Goal: Task Accomplishment & Management: Use online tool/utility

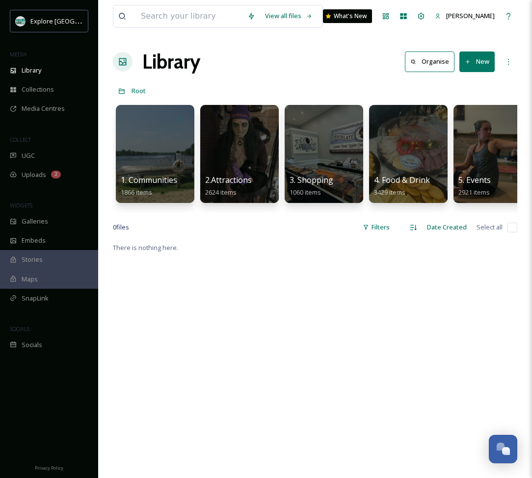
click at [249, 152] on div at bounding box center [239, 154] width 78 height 98
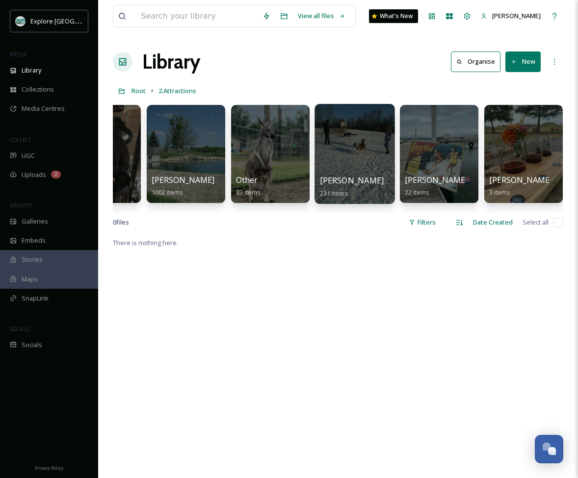
scroll to position [0, 306]
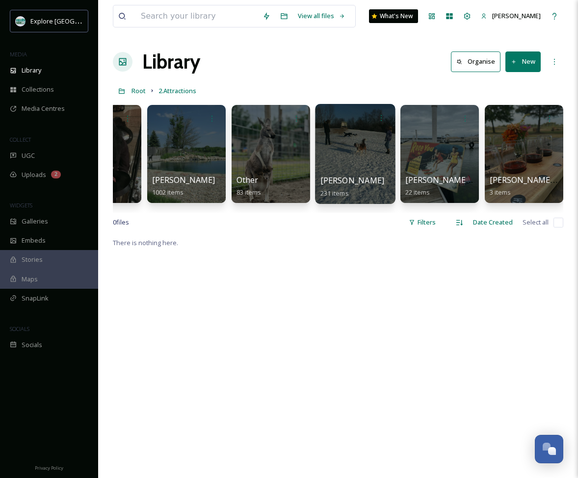
click at [343, 155] on div at bounding box center [355, 154] width 80 height 100
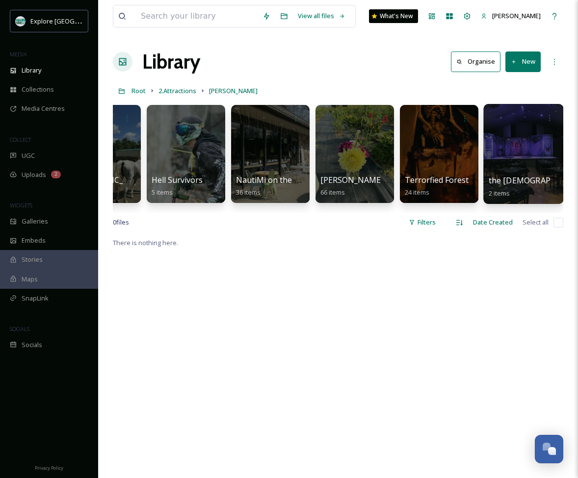
scroll to position [0, 306]
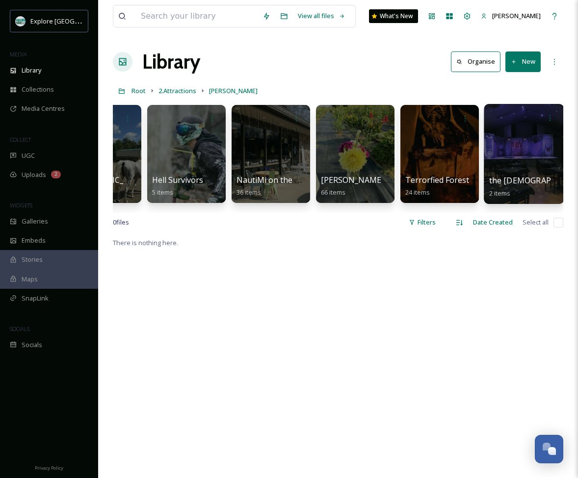
click at [503, 143] on div at bounding box center [524, 154] width 80 height 100
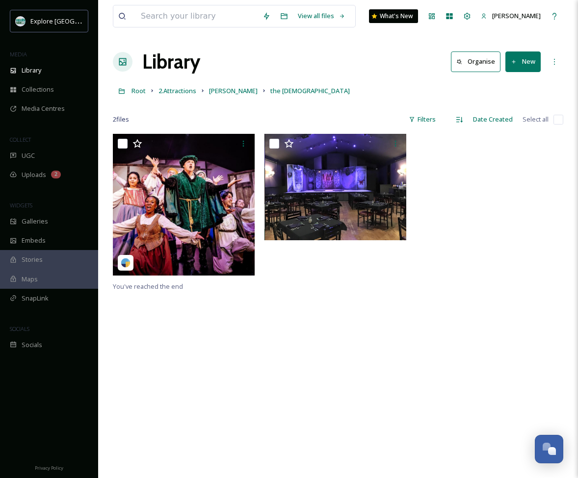
click at [530, 65] on button "New" at bounding box center [522, 62] width 35 height 20
click at [514, 83] on span "File Upload" at bounding box center [518, 84] width 32 height 9
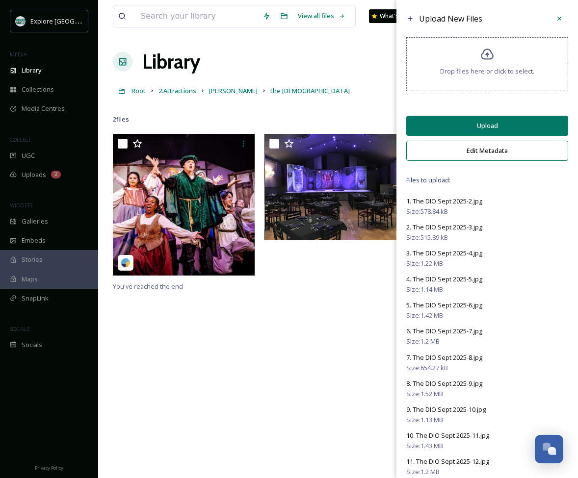
click at [448, 127] on button "Upload" at bounding box center [487, 126] width 162 height 20
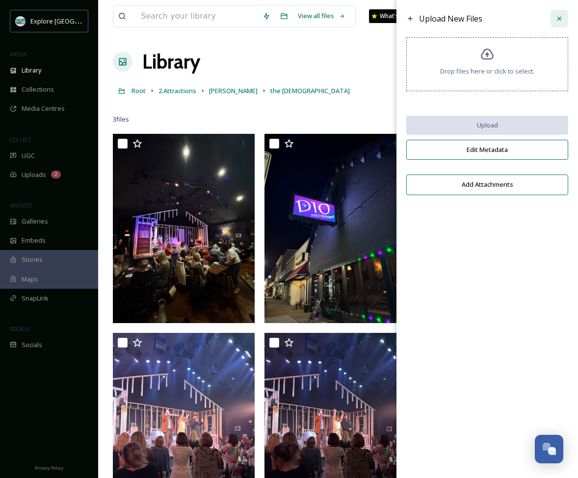
click at [531, 20] on div at bounding box center [559, 19] width 18 height 18
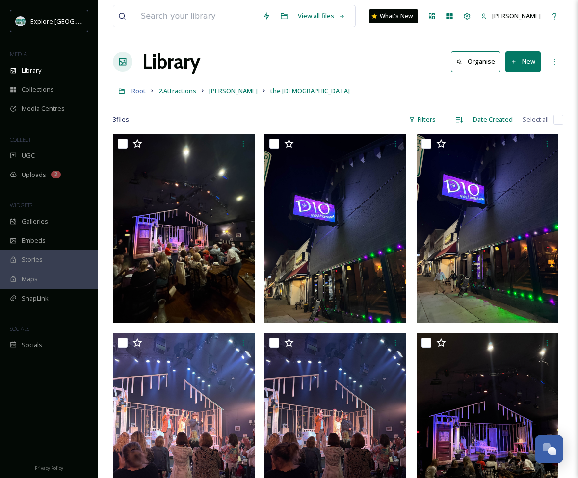
click at [140, 92] on span "Root" at bounding box center [138, 90] width 14 height 9
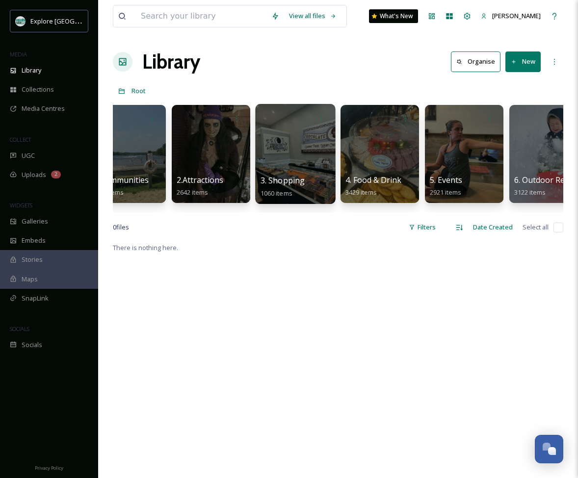
scroll to position [0, 31]
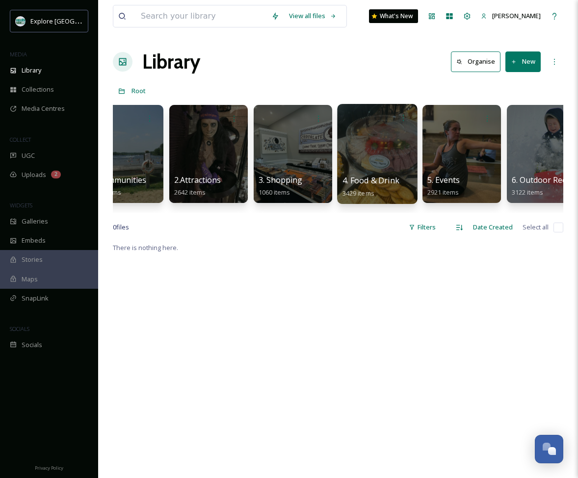
click at [359, 154] on div at bounding box center [377, 154] width 80 height 100
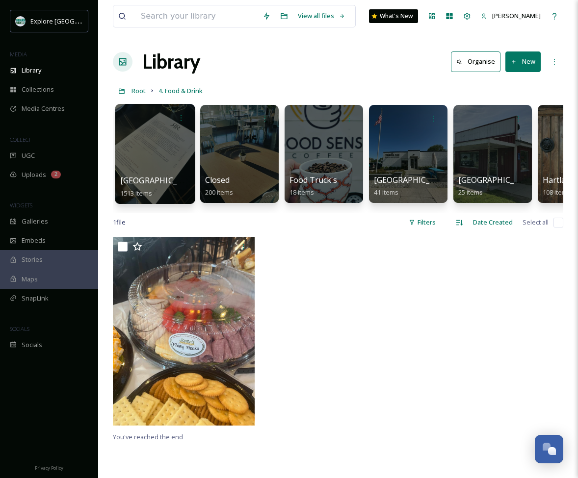
click at [161, 143] on div at bounding box center [155, 154] width 80 height 100
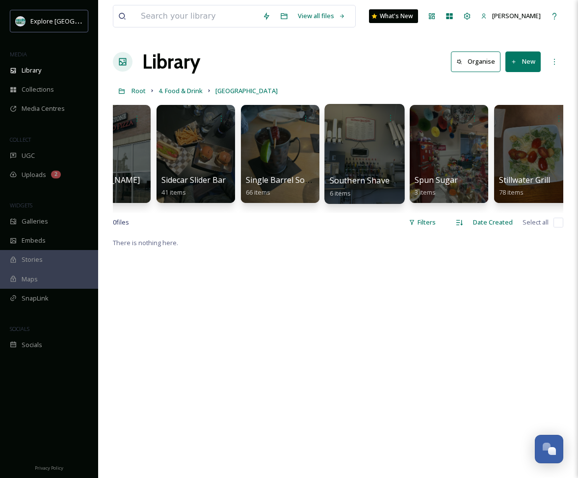
scroll to position [0, 3057]
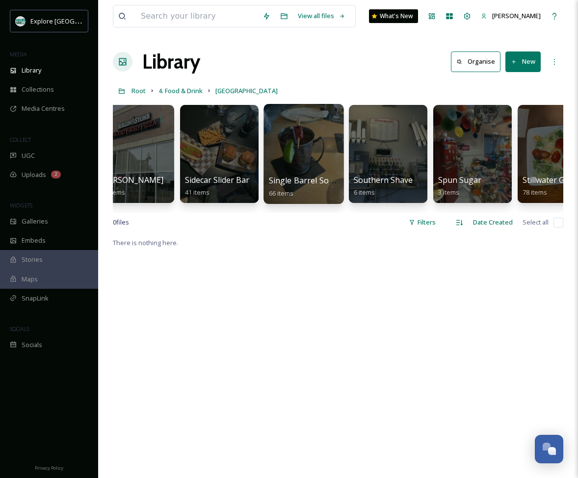
click at [284, 165] on div at bounding box center [303, 154] width 80 height 100
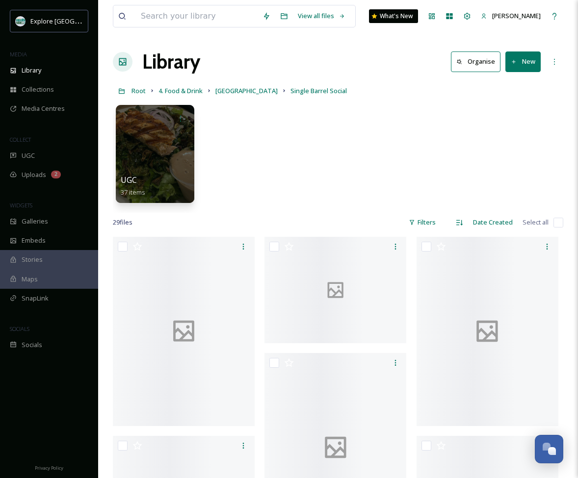
click at [521, 64] on button "New" at bounding box center [522, 62] width 35 height 20
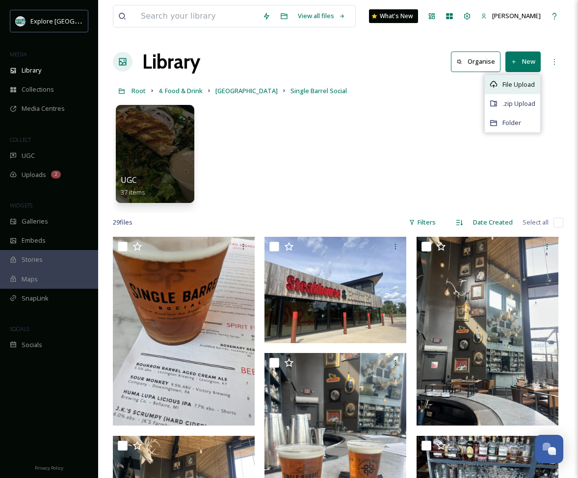
click at [517, 80] on span "File Upload" at bounding box center [518, 84] width 32 height 9
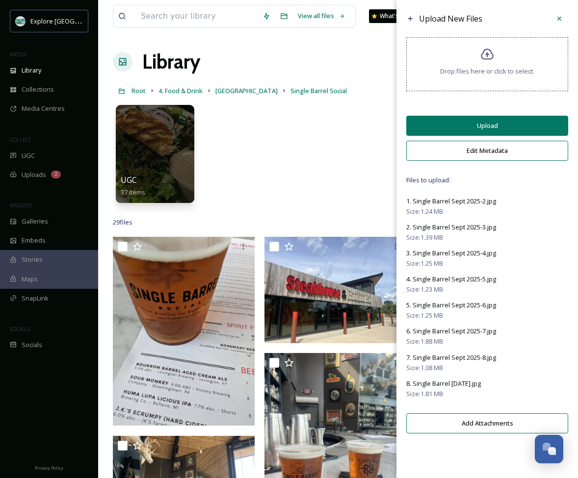
click at [467, 134] on button "Upload" at bounding box center [487, 126] width 162 height 20
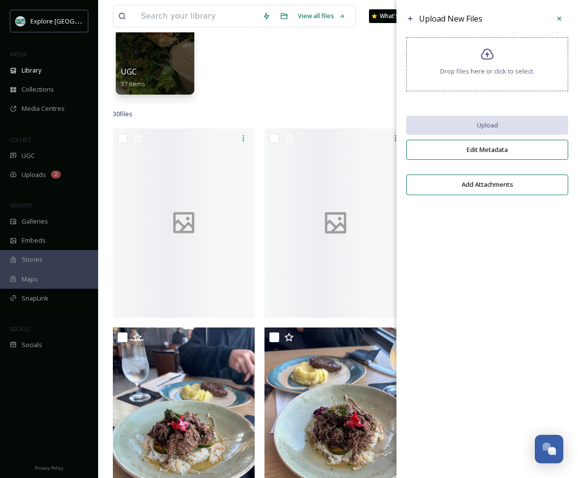
scroll to position [91, 0]
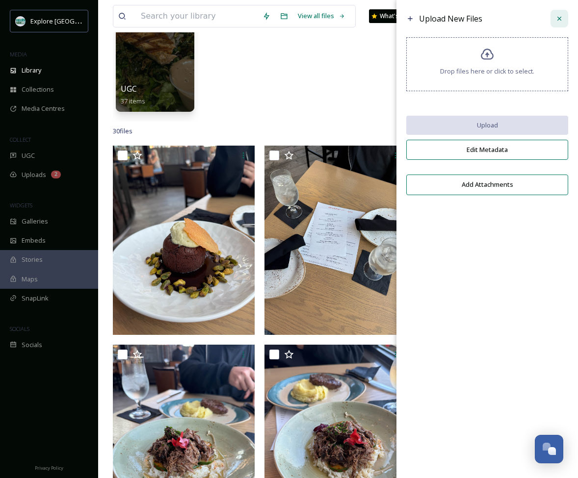
click at [531, 11] on div at bounding box center [559, 19] width 18 height 18
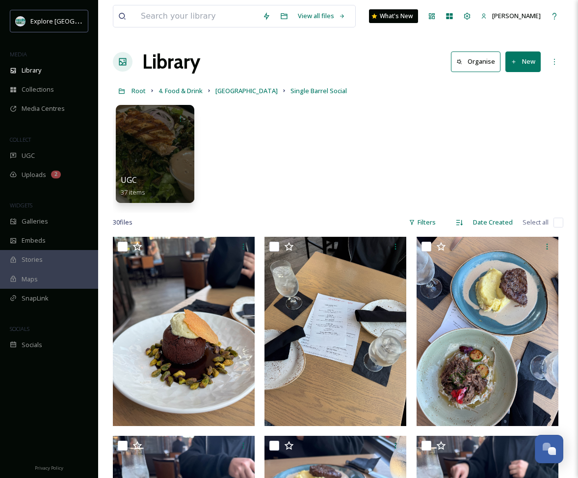
scroll to position [0, 0]
click at [230, 91] on span "[GEOGRAPHIC_DATA]" at bounding box center [246, 90] width 62 height 9
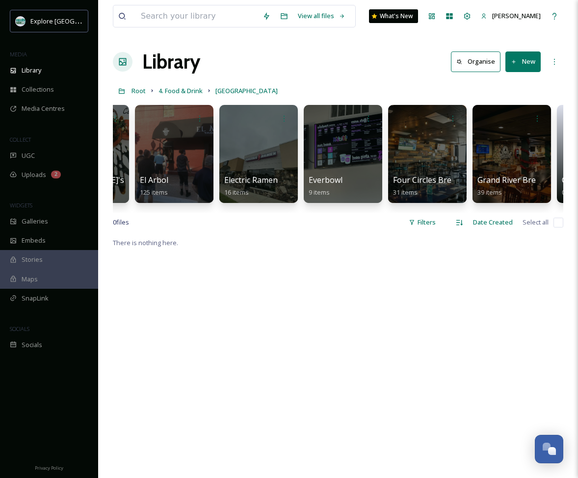
scroll to position [0, 1420]
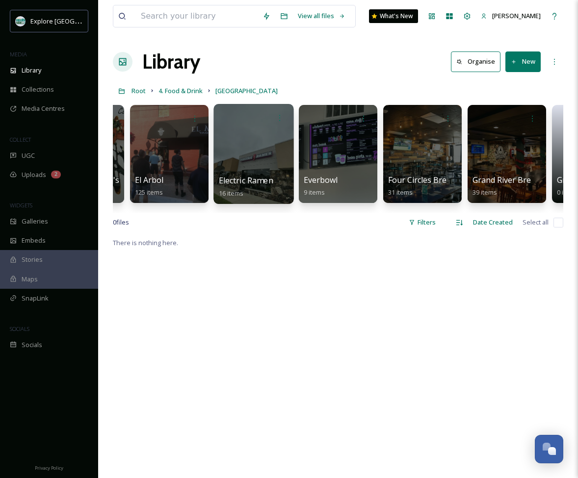
click at [270, 151] on div at bounding box center [253, 154] width 80 height 100
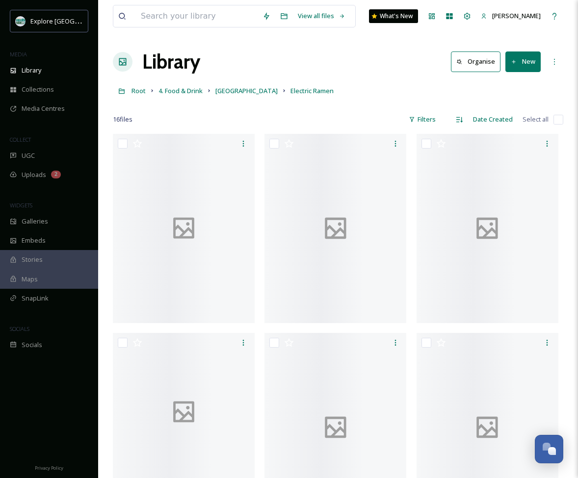
click at [515, 64] on icon at bounding box center [514, 62] width 6 height 6
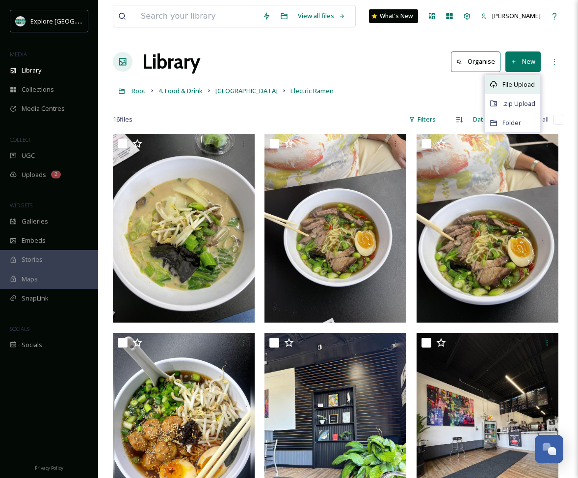
click at [512, 88] on span "File Upload" at bounding box center [518, 84] width 32 height 9
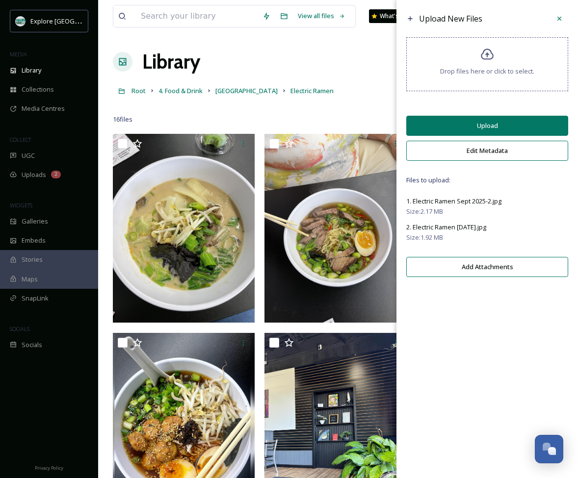
click at [464, 133] on button "Upload" at bounding box center [487, 126] width 162 height 20
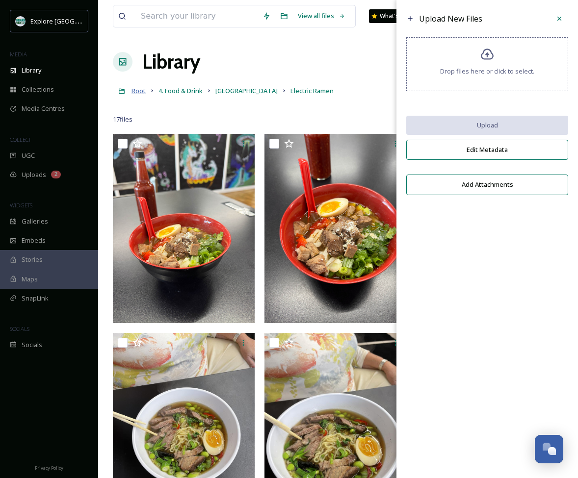
click at [139, 89] on span "Root" at bounding box center [138, 90] width 14 height 9
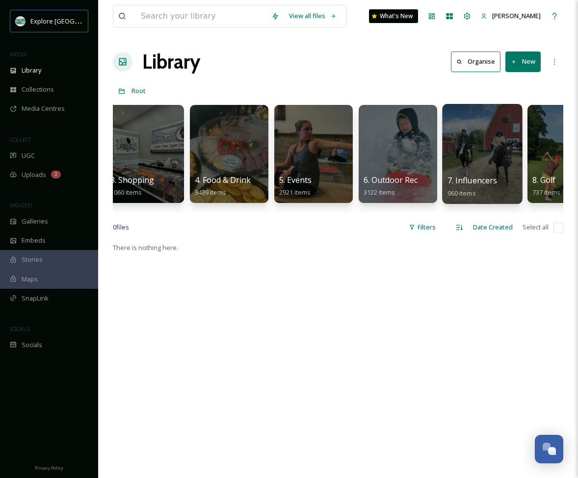
scroll to position [0, 182]
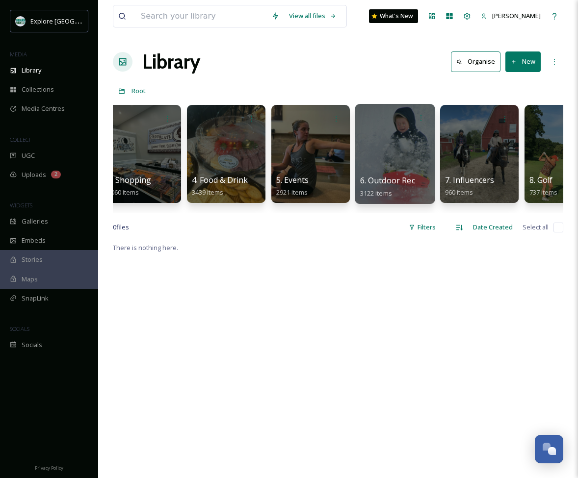
click at [419, 159] on div at bounding box center [395, 154] width 80 height 100
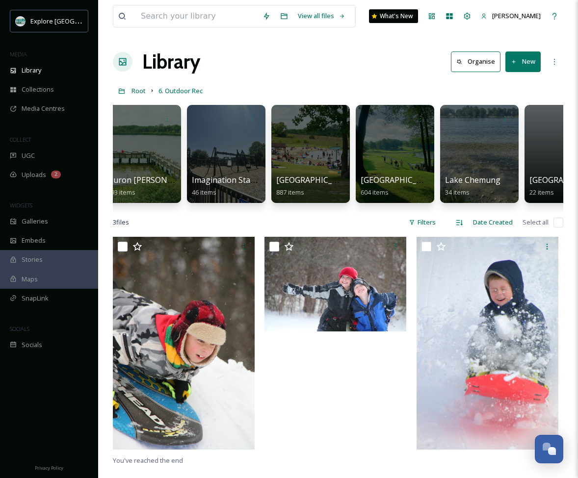
scroll to position [0, 943]
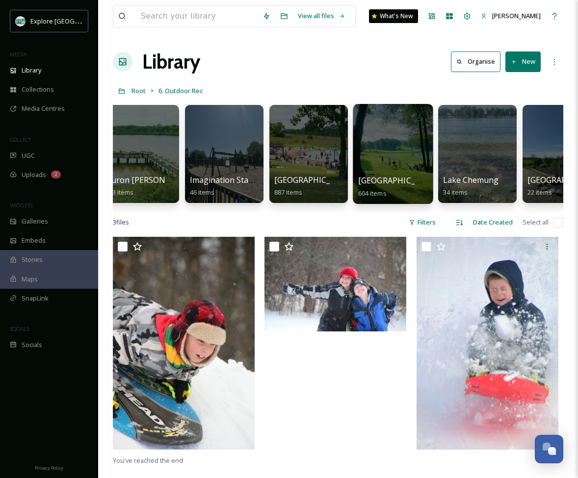
click at [391, 157] on div at bounding box center [393, 154] width 80 height 100
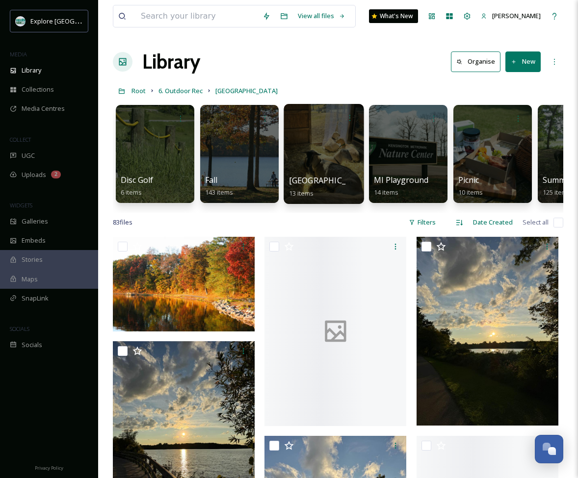
click at [304, 156] on div at bounding box center [324, 154] width 80 height 100
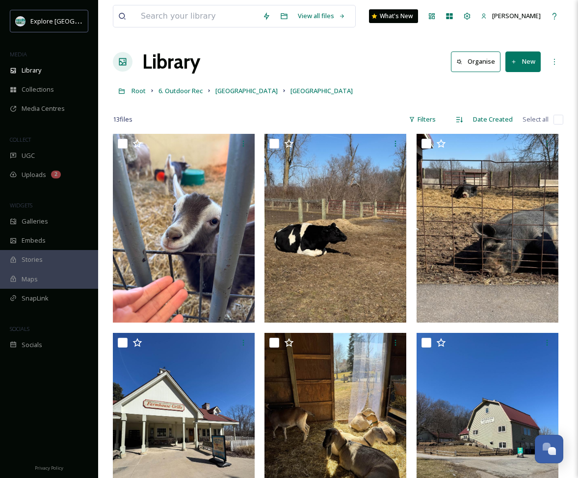
click at [521, 68] on button "New" at bounding box center [522, 62] width 35 height 20
click at [511, 78] on div "File Upload" at bounding box center [512, 84] width 55 height 19
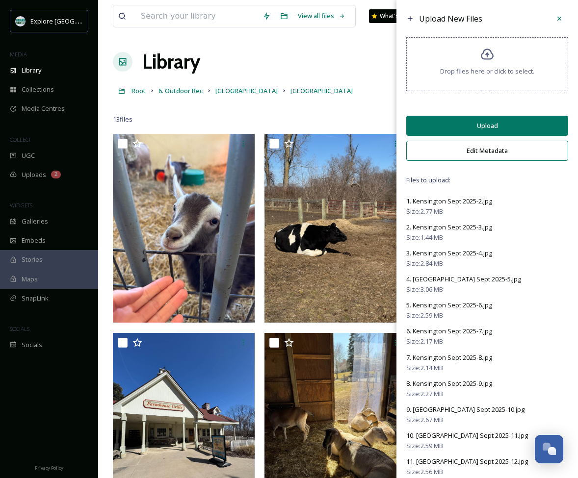
click at [477, 134] on button "Upload" at bounding box center [487, 126] width 162 height 20
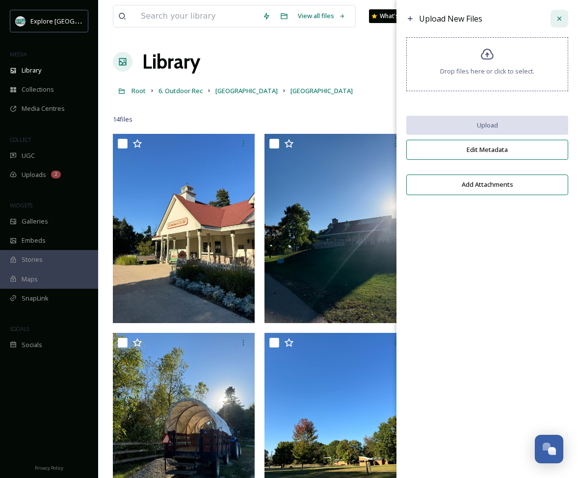
click at [531, 21] on icon at bounding box center [559, 19] width 8 height 8
